Goal: Information Seeking & Learning: Learn about a topic

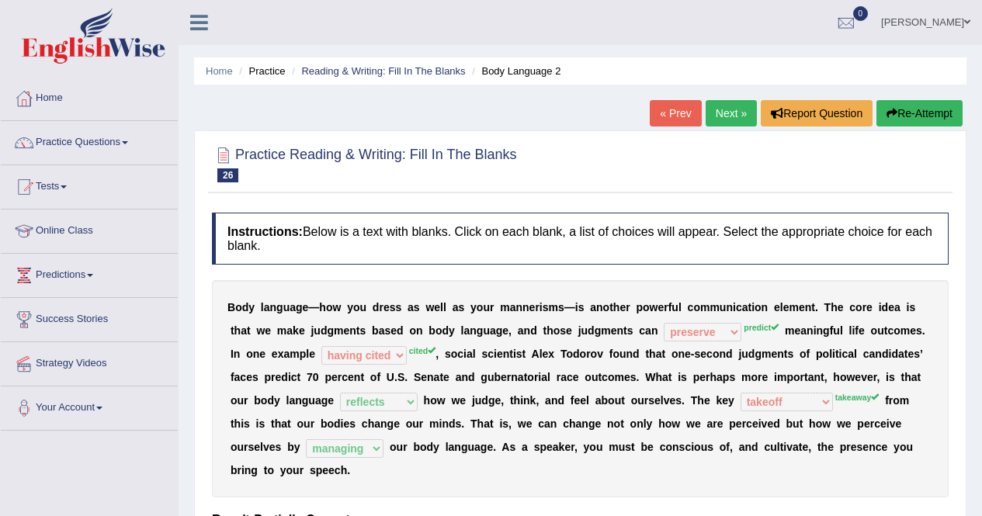
select select "preserve"
select select "having cited"
select select "reflects"
select select "takeoff"
select select "managing"
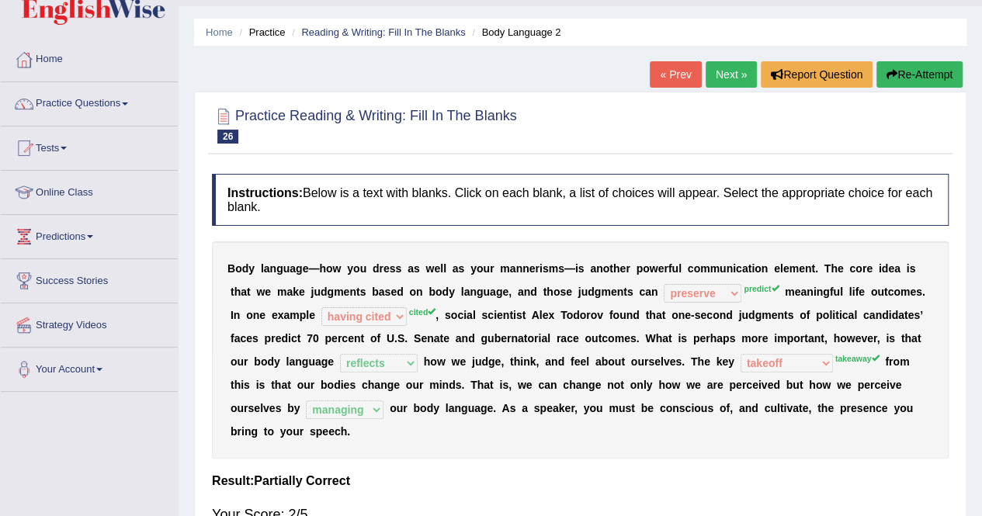
scroll to position [3, 0]
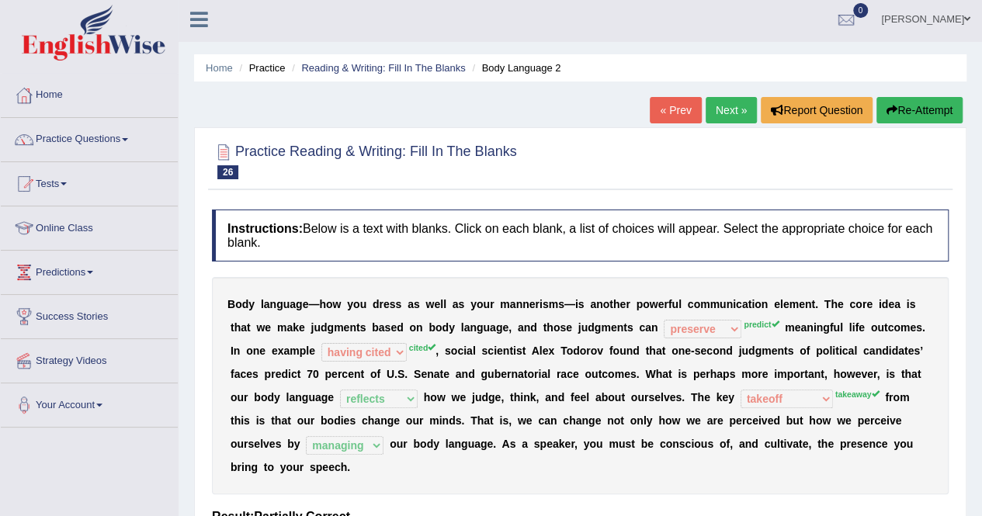
click at [723, 106] on link "Next »" at bounding box center [730, 110] width 51 height 26
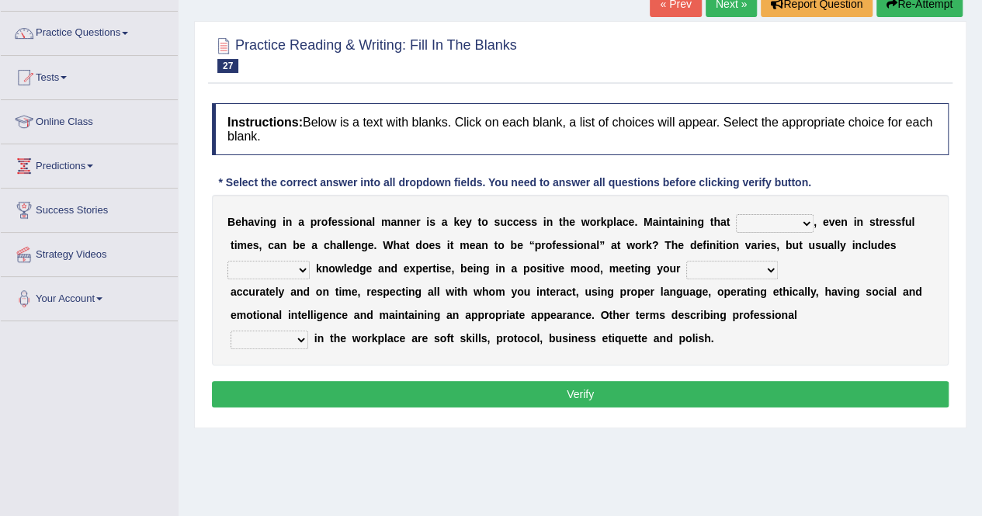
scroll to position [115, 0]
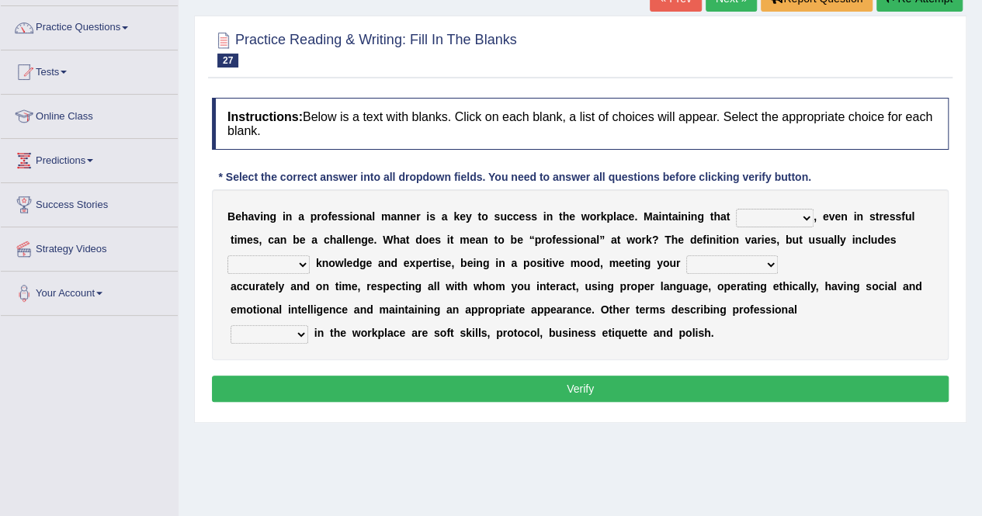
click at [797, 212] on select "demand domain direction demeanor" at bounding box center [775, 218] width 78 height 19
select select "domain"
click at [736, 209] on select "demand domain direction demeanor" at bounding box center [775, 218] width 78 height 19
click at [290, 268] on select "possessing appraising processing assessing" at bounding box center [268, 264] width 82 height 19
select select "appraising"
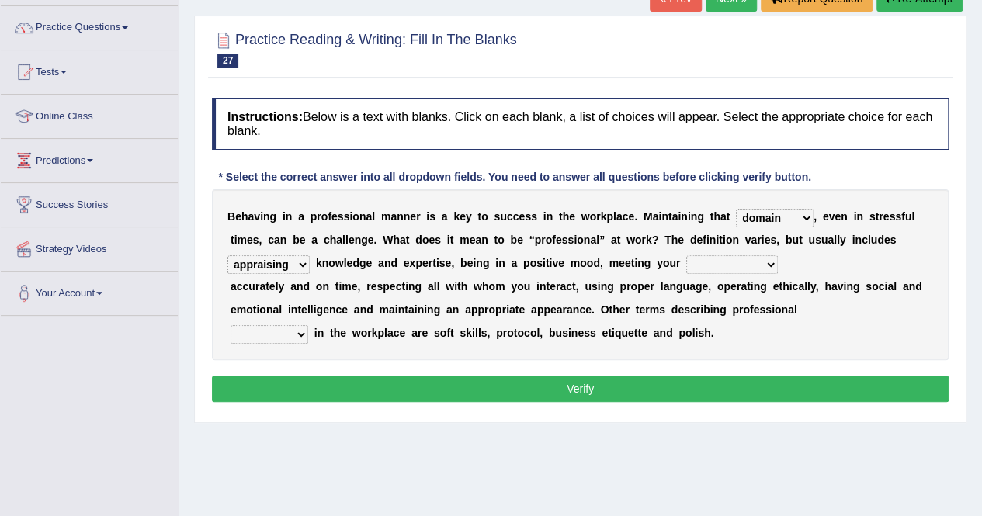
click at [227, 255] on select "possessing appraising processing assessing" at bounding box center [268, 264] width 82 height 19
click at [752, 258] on select "opportunities occupations observations obligations" at bounding box center [732, 264] width 92 height 19
select select "occupations"
click at [686, 255] on select "opportunities occupations observations obligations" at bounding box center [732, 264] width 92 height 19
click at [762, 257] on select "opportunities occupations observations obligations" at bounding box center [732, 264] width 92 height 19
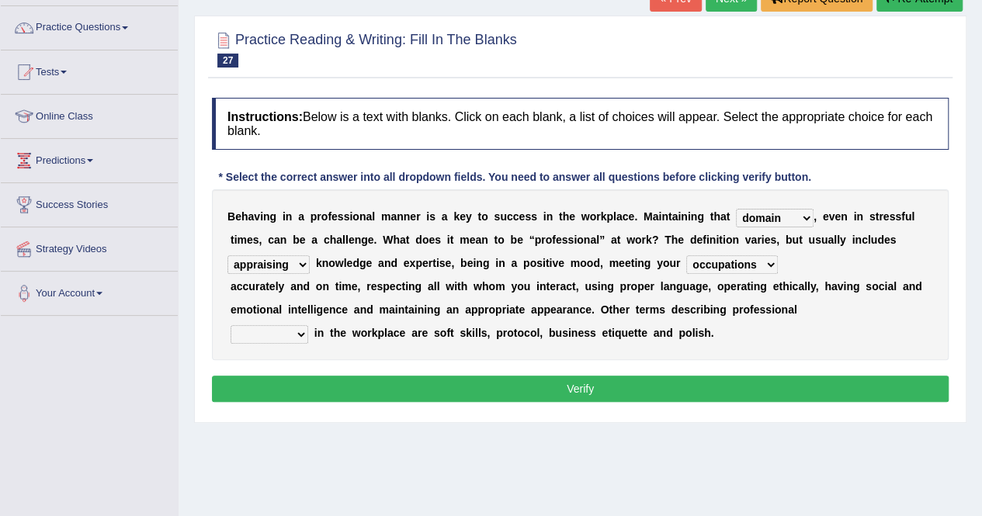
click at [686, 255] on select "opportunities occupations observations obligations" at bounding box center [732, 264] width 92 height 19
click at [292, 333] on select "conduct contact condition contract" at bounding box center [269, 334] width 78 height 19
select select "conduct"
click at [230, 325] on select "conduct contact condition contract" at bounding box center [269, 334] width 78 height 19
click at [278, 387] on button "Verify" at bounding box center [580, 389] width 736 height 26
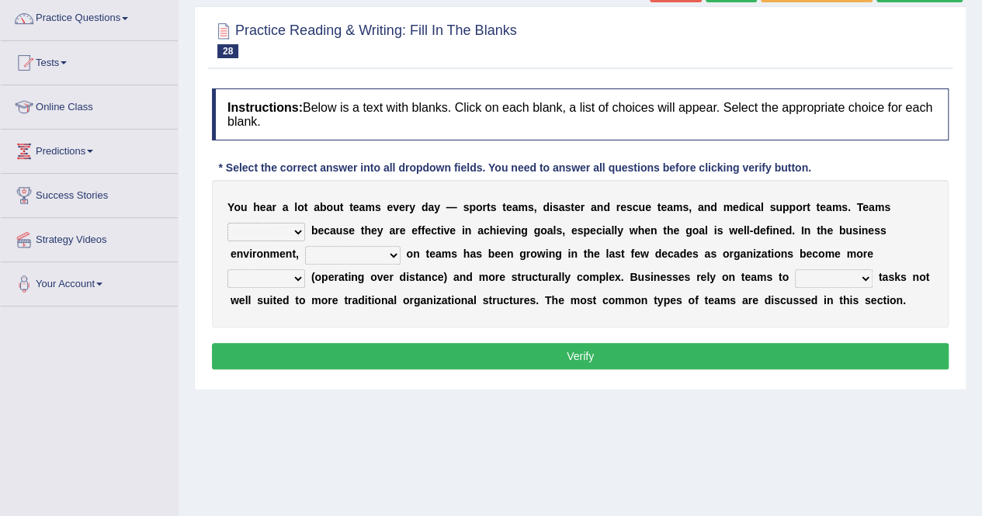
scroll to position [126, 0]
